Goal: Information Seeking & Learning: Learn about a topic

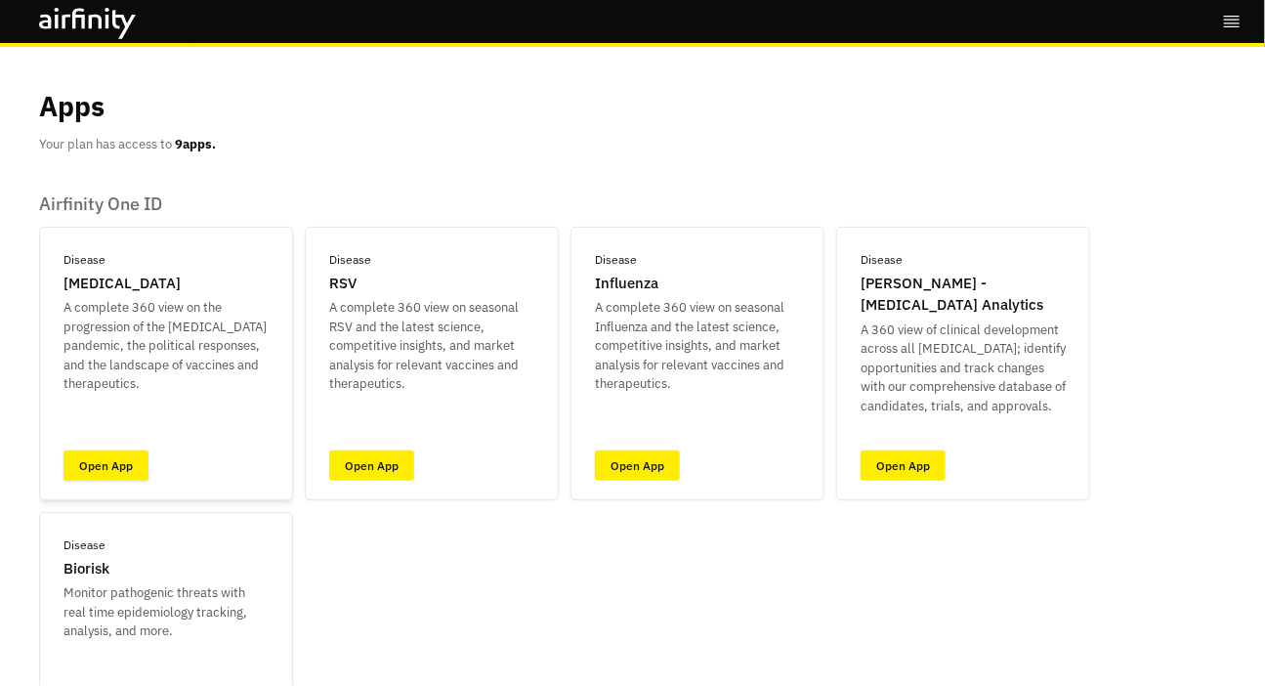
click at [92, 460] on link "Open App" at bounding box center [105, 465] width 85 height 30
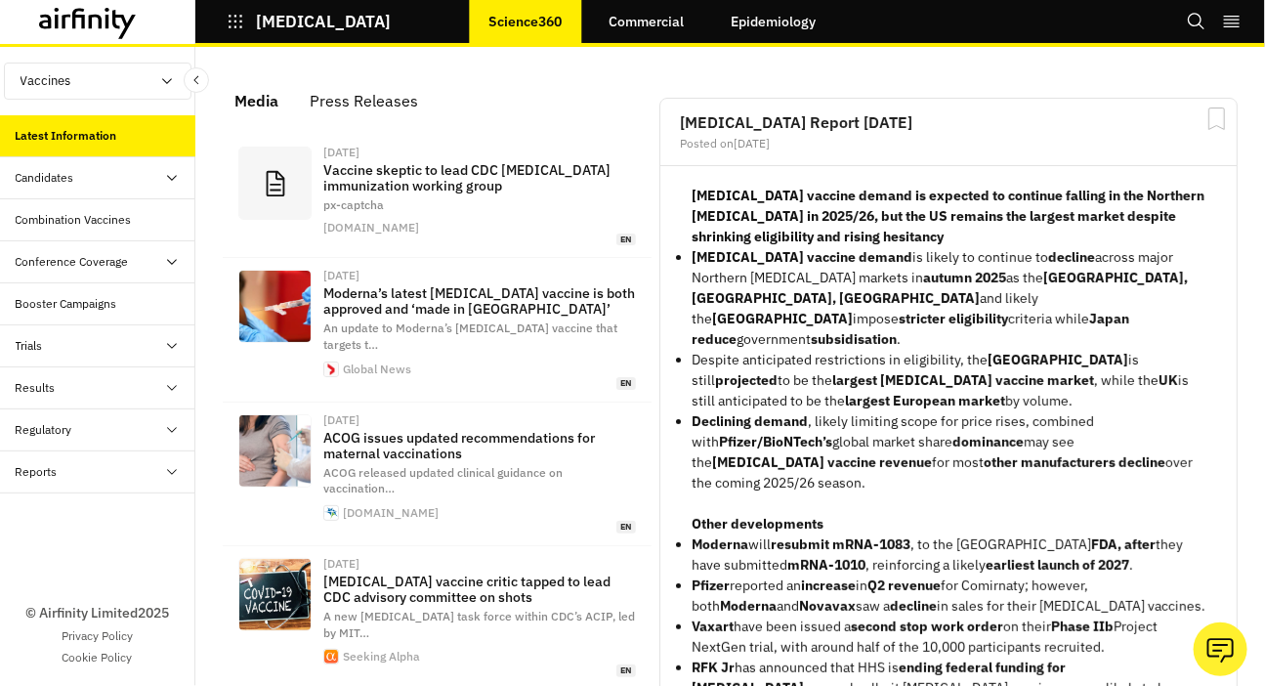
scroll to position [1388, 586]
click at [77, 375] on div "Results" at bounding box center [97, 388] width 195 height 42
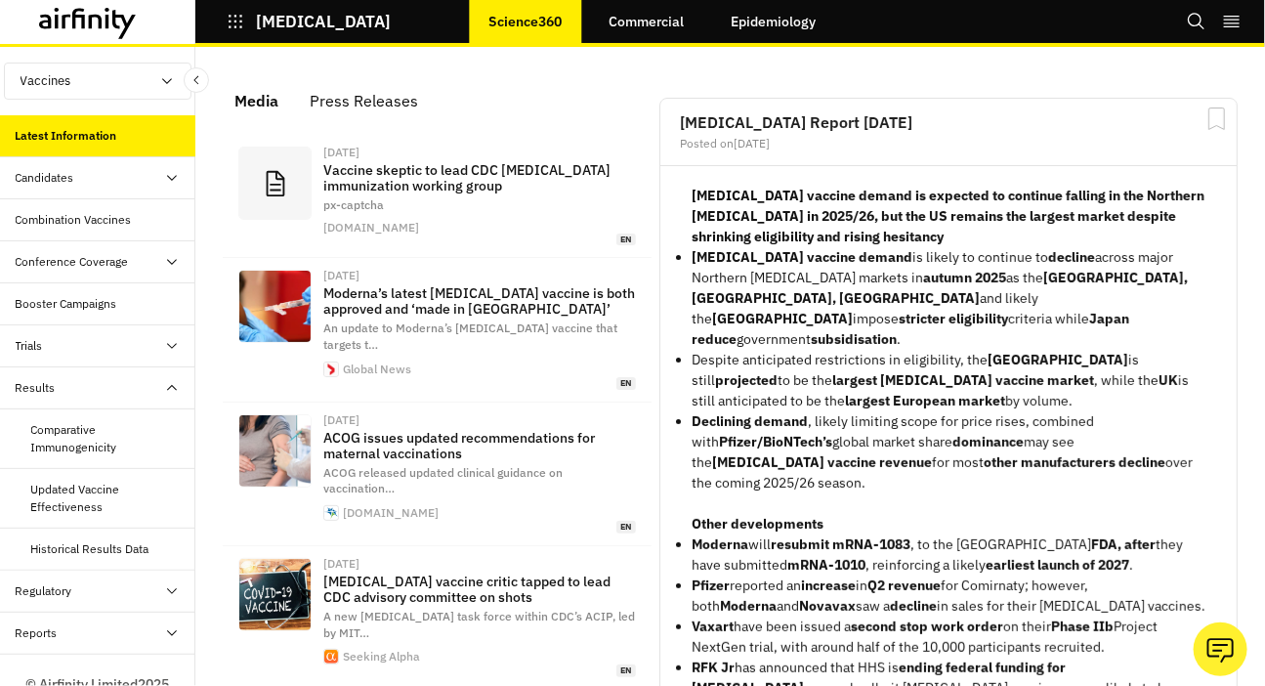
click at [85, 260] on div "Conference Coverage" at bounding box center [72, 262] width 113 height 18
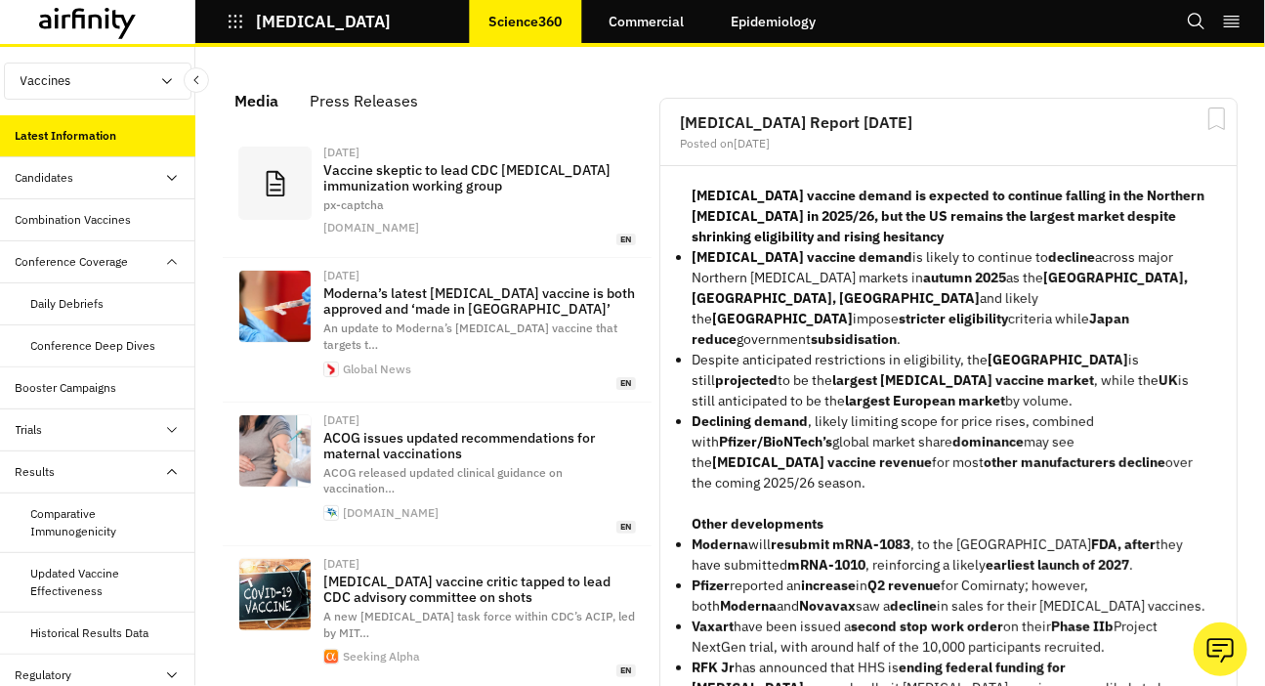
click at [60, 172] on div "Candidates" at bounding box center [45, 178] width 59 height 18
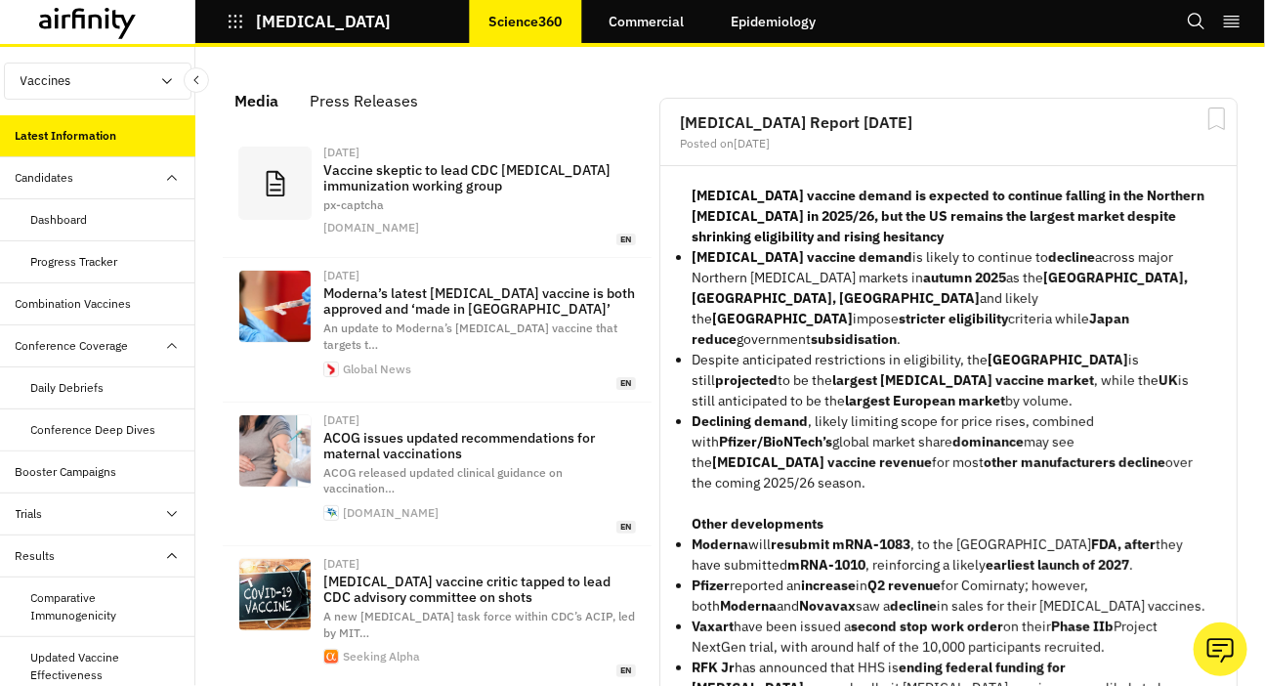
click at [80, 264] on div "Progress Tracker" at bounding box center [74, 262] width 87 height 18
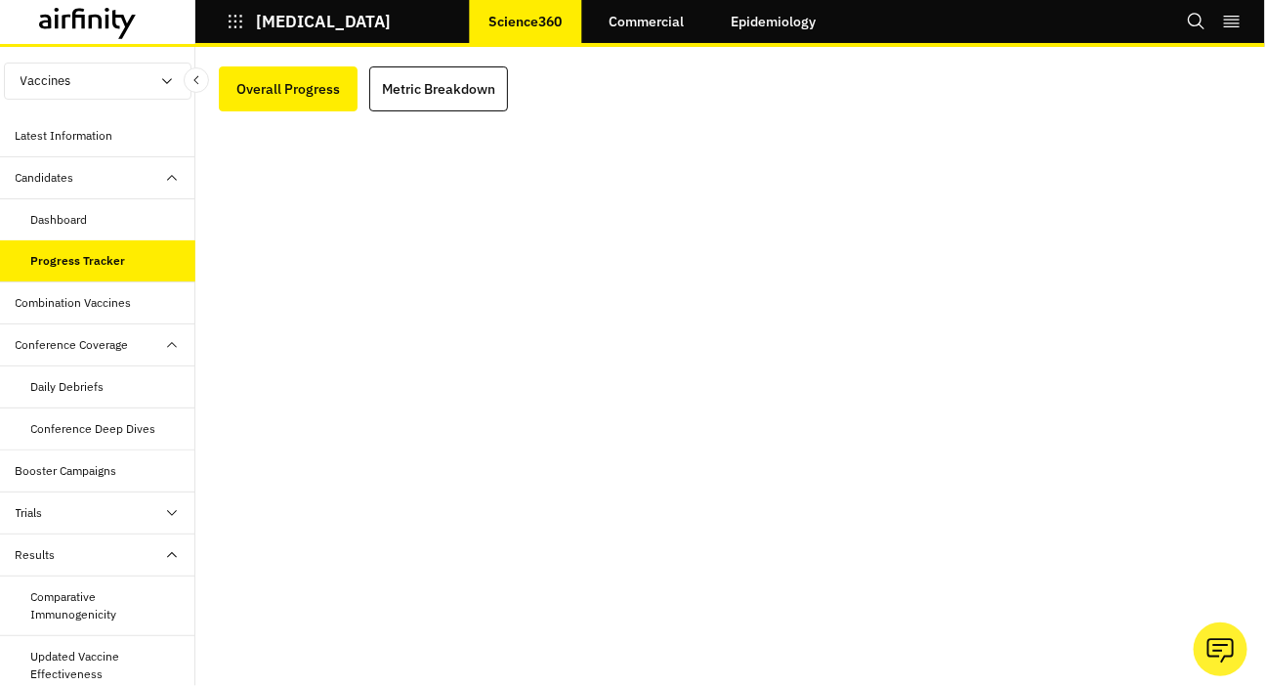
click at [94, 218] on div "Dashboard" at bounding box center [113, 220] width 164 height 18
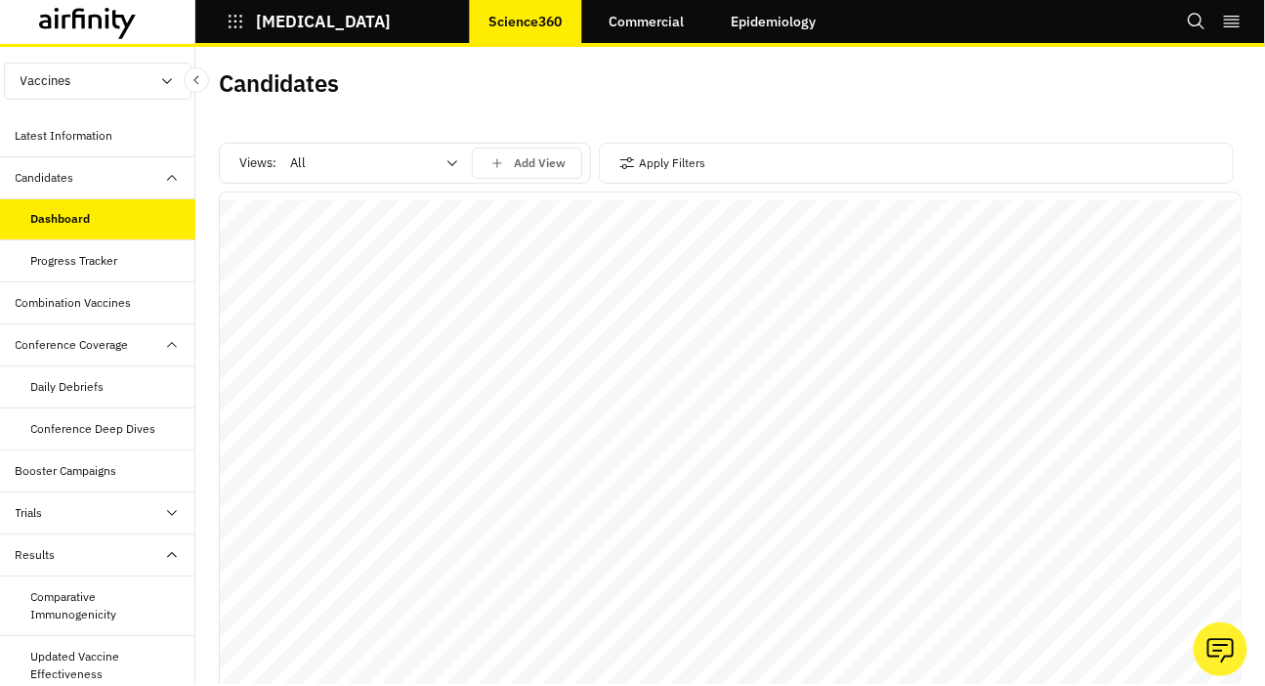
click at [324, 9] on button "[MEDICAL_DATA]" at bounding box center [309, 21] width 164 height 33
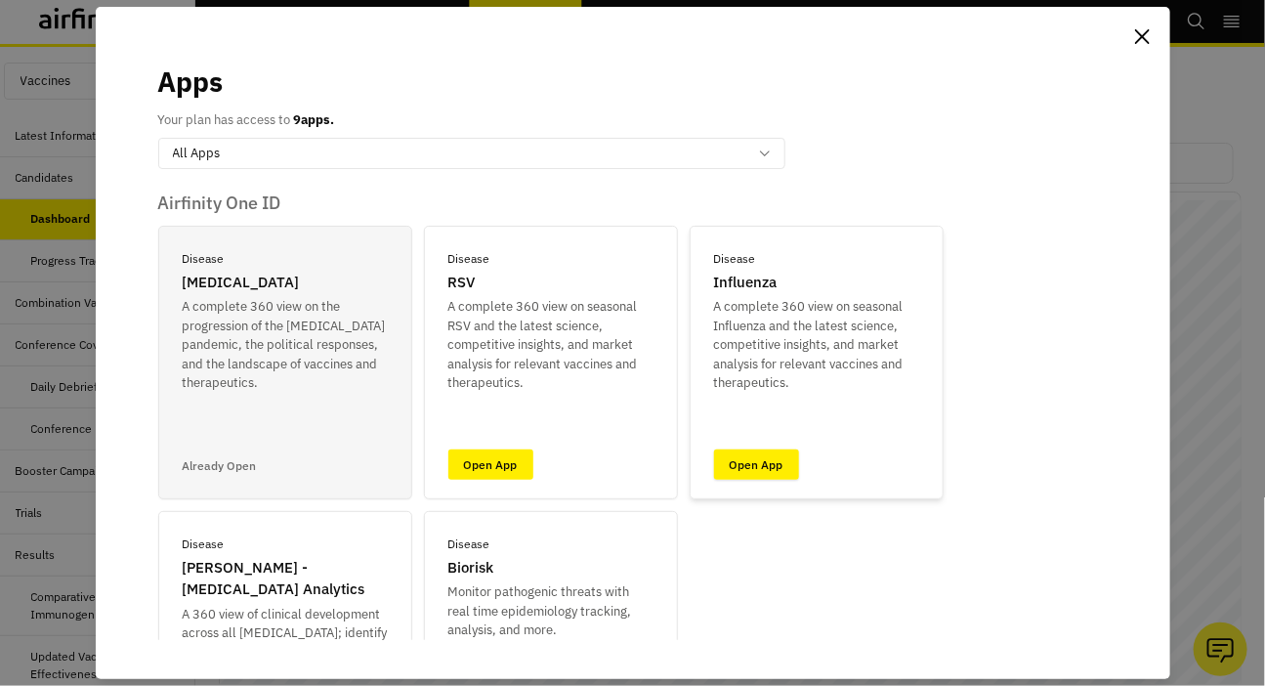
click at [761, 470] on link "Open App" at bounding box center [756, 464] width 85 height 30
